Goal: Task Accomplishment & Management: Manage account settings

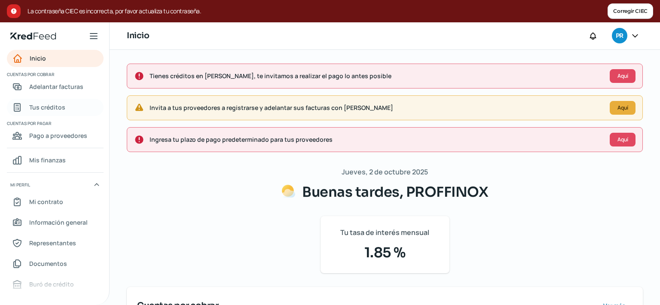
click at [43, 106] on span "Tus créditos" at bounding box center [47, 107] width 36 height 11
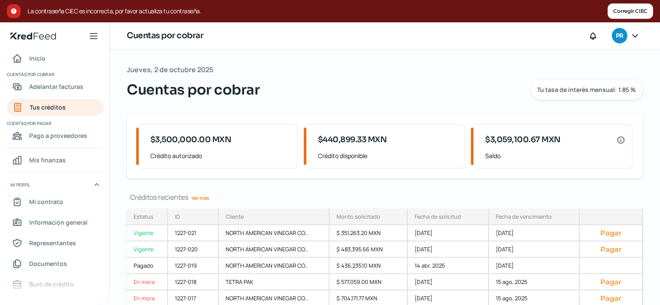
scroll to position [74, 0]
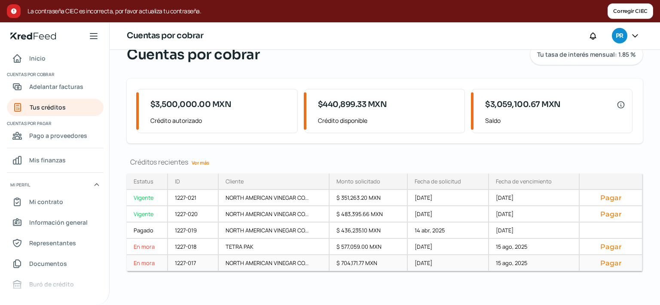
click at [599, 263] on button "Pagar" at bounding box center [611, 263] width 49 height 9
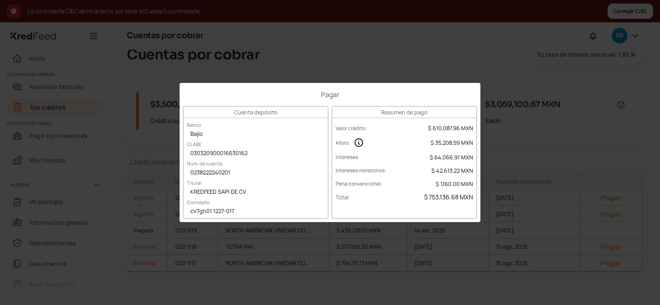
click at [532, 114] on div "Pagar Cuenta depósito Banco Bajío CLABE 030320900016630162 Núm. de cuenta 02382…" at bounding box center [330, 152] width 660 height 305
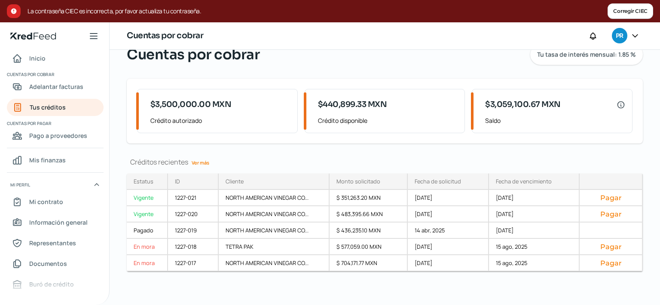
click at [204, 164] on link "Ver más" at bounding box center [200, 162] width 24 height 13
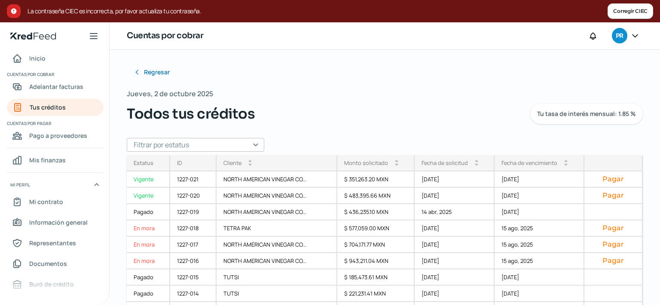
scroll to position [29, 0]
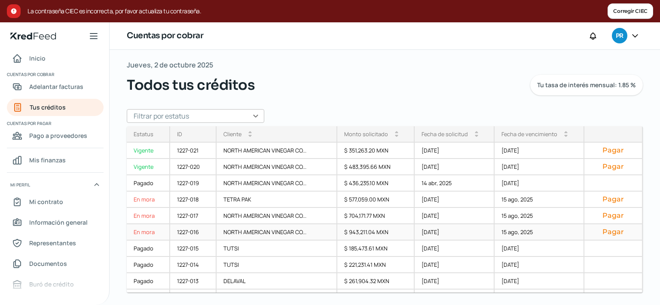
click at [597, 231] on button "Pagar" at bounding box center [613, 232] width 44 height 9
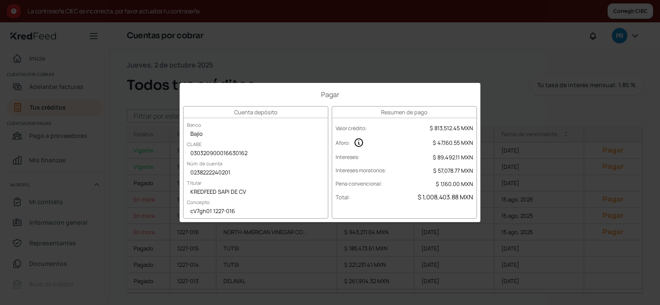
drag, startPoint x: 248, startPoint y: 211, endPoint x: 203, endPoint y: 210, distance: 44.7
click at [203, 210] on div "cV7gh01 1227-016" at bounding box center [256, 211] width 144 height 13
click at [382, 46] on div "Pagar Cuenta depósito Banco Bajío CLABE 030320900016630162 Núm. de cuenta 02382…" at bounding box center [330, 152] width 660 height 305
